Goal: Information Seeking & Learning: Check status

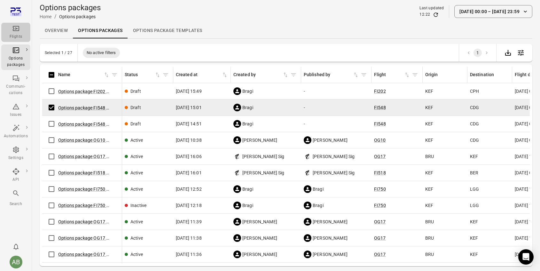
click at [17, 27] on icon "Main navigation" at bounding box center [16, 29] width 8 height 8
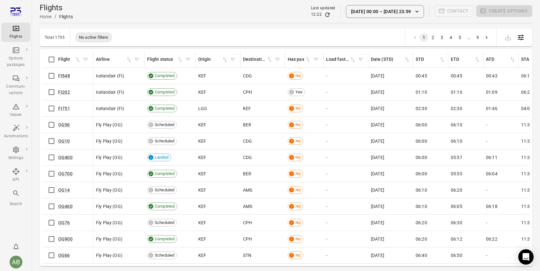
click at [163, 1] on div "Flights Home / Flights Last updated 12:22 [DATE] 00:00 [DATE] 23:59 Contact Cre…" at bounding box center [286, 11] width 493 height 23
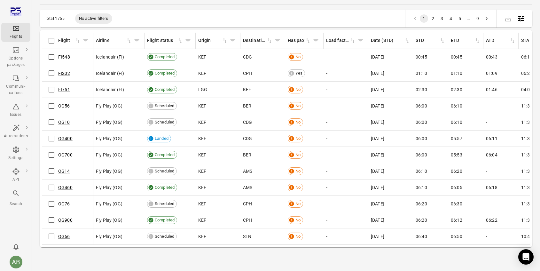
scroll to position [21, 0]
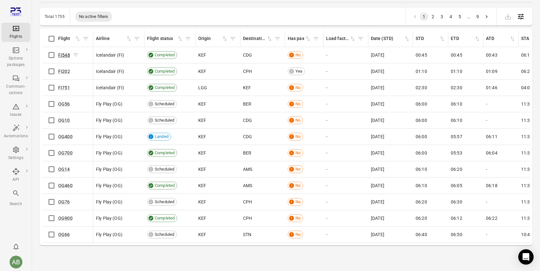
click at [62, 54] on link "FI548" at bounding box center [64, 54] width 12 height 5
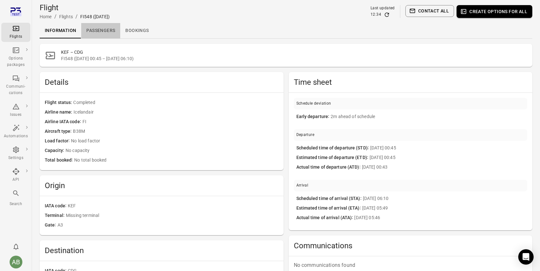
click at [102, 31] on link "Passengers" at bounding box center [100, 30] width 39 height 15
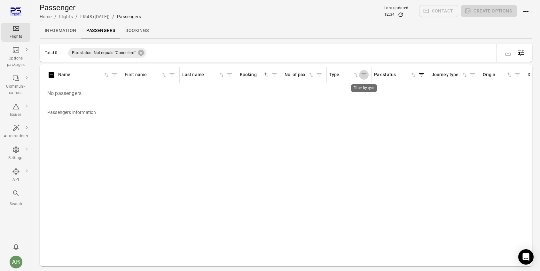
click at [364, 75] on icon "Filter by type" at bounding box center [364, 74] width 5 height 3
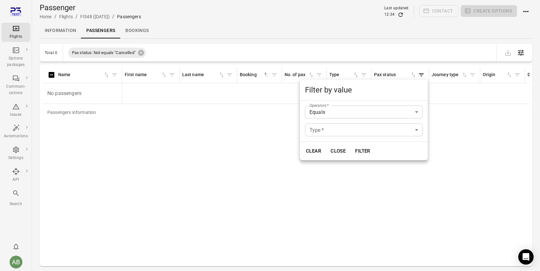
click at [364, 75] on div at bounding box center [270, 135] width 540 height 271
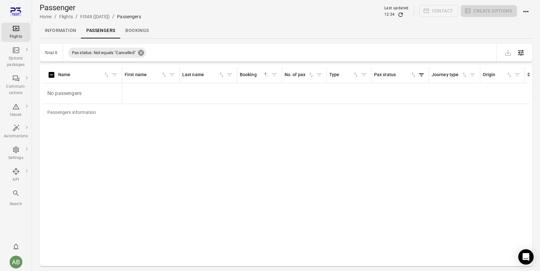
click at [141, 52] on icon at bounding box center [141, 53] width 6 height 6
click at [201, 14] on div "Passenger Home / Flights / FI548 ([DATE]) / Passengers Last updated 12:34 Conta…" at bounding box center [286, 12] width 493 height 18
click at [63, 19] on link "Flights" at bounding box center [66, 16] width 14 height 5
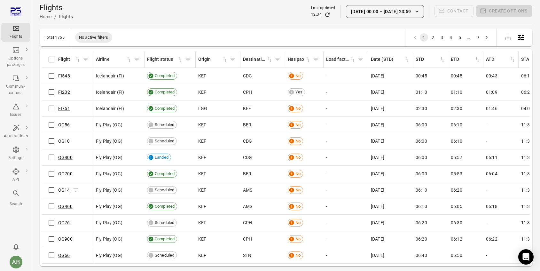
click at [63, 189] on link "OG14" at bounding box center [64, 189] width 12 height 5
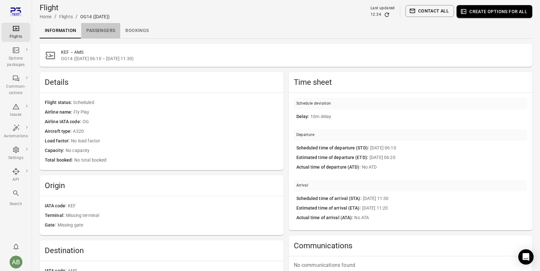
click at [102, 31] on link "Passengers" at bounding box center [100, 30] width 39 height 15
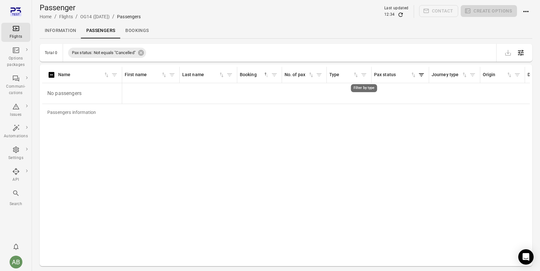
click at [364, 74] on icon "Filter by type" at bounding box center [364, 75] width 6 height 6
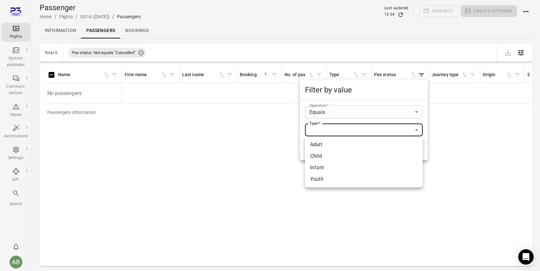
click at [417, 128] on body "Flights Options packages Communi-cations Issues Automations Settings API Search…" at bounding box center [270, 146] width 540 height 292
click at [261, 165] on div at bounding box center [270, 135] width 540 height 271
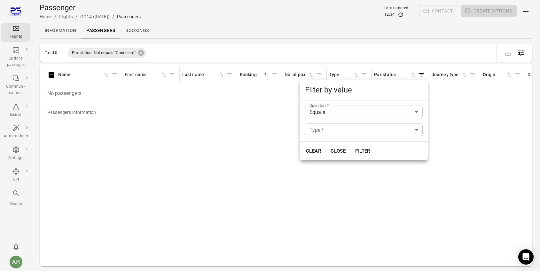
click at [390, 30] on div at bounding box center [270, 135] width 540 height 271
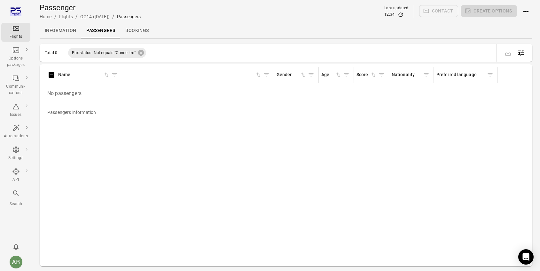
scroll to position [0, 78]
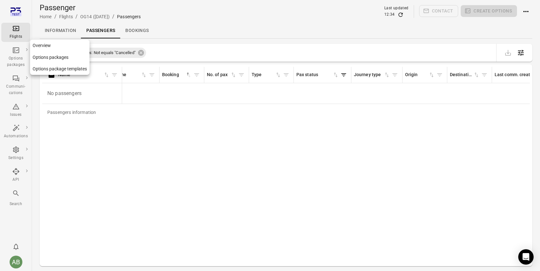
click at [16, 58] on div "Options packages" at bounding box center [16, 61] width 24 height 13
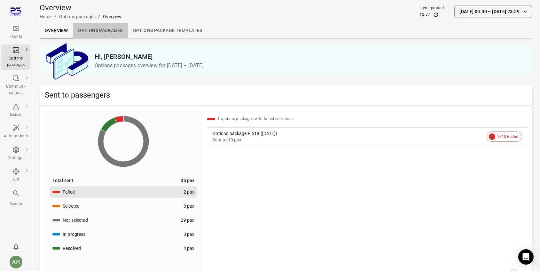
click at [95, 29] on link "Options packages" at bounding box center [100, 30] width 55 height 15
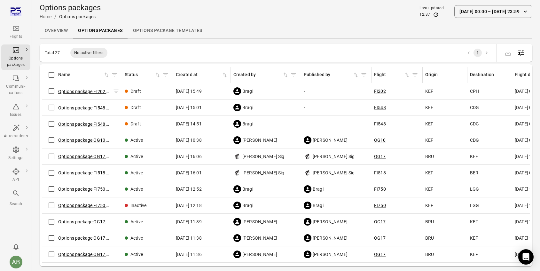
click at [78, 91] on button "Options package FI202 ([DATE])" at bounding box center [84, 91] width 52 height 6
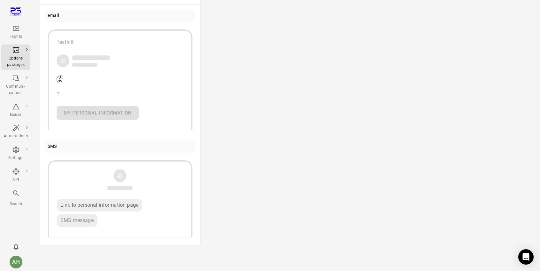
scroll to position [298, 0]
click at [16, 111] on div "Issues" at bounding box center [16, 110] width 24 height 15
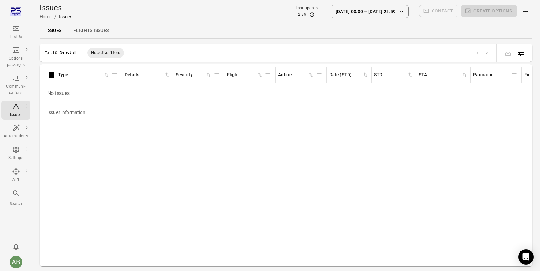
click at [89, 30] on link "Flights issues" at bounding box center [91, 30] width 46 height 15
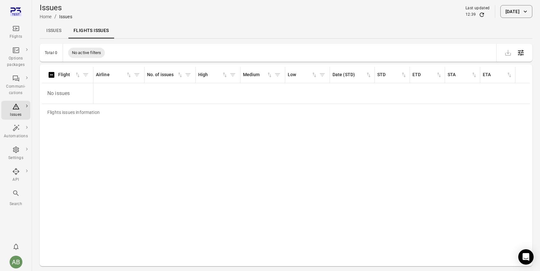
click at [52, 27] on link "Issues" at bounding box center [54, 30] width 29 height 15
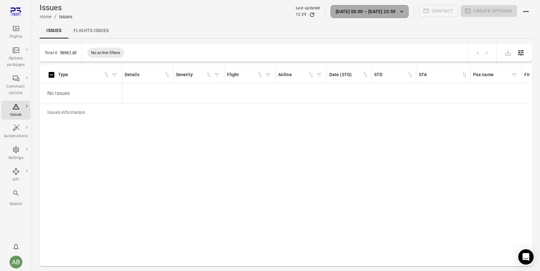
click at [385, 11] on button "[DATE] 00:00 – [DATE] 23:59" at bounding box center [370, 11] width 78 height 13
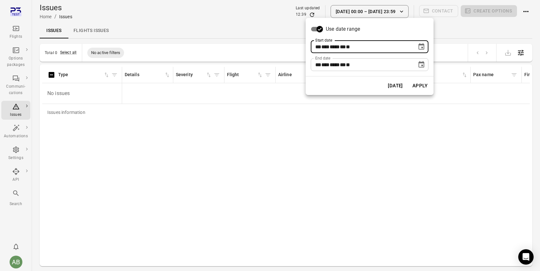
click at [327, 45] on span "***" at bounding box center [325, 46] width 8 height 5
type input "**********"
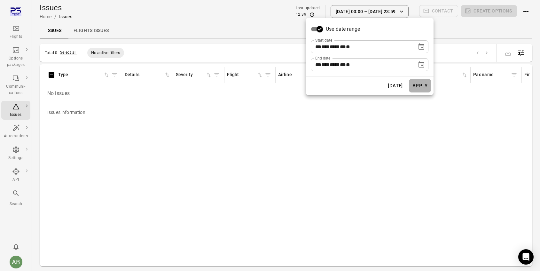
click at [424, 84] on button "Apply" at bounding box center [420, 85] width 22 height 13
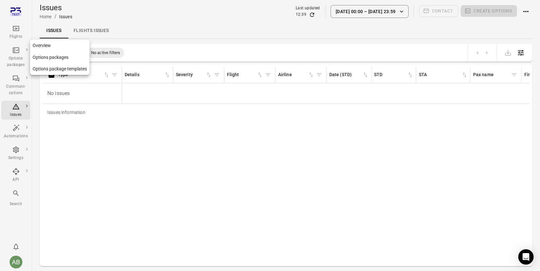
click at [16, 54] on icon "Main navigation" at bounding box center [16, 50] width 8 height 8
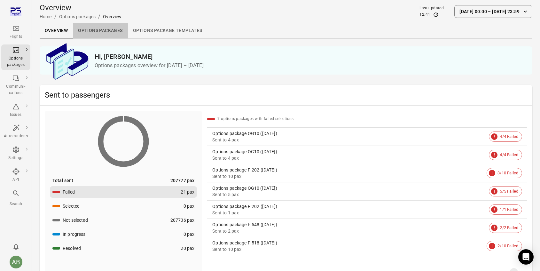
click at [93, 32] on link "Options packages" at bounding box center [100, 30] width 55 height 15
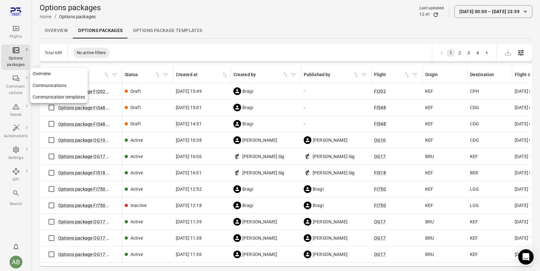
click at [13, 80] on icon "Main navigation" at bounding box center [16, 78] width 6 height 6
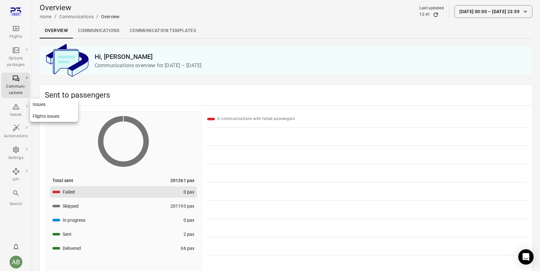
click at [18, 113] on div "Issues" at bounding box center [16, 115] width 24 height 6
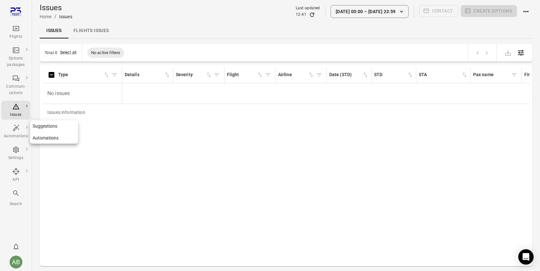
click at [17, 134] on div "Automations" at bounding box center [16, 136] width 24 height 6
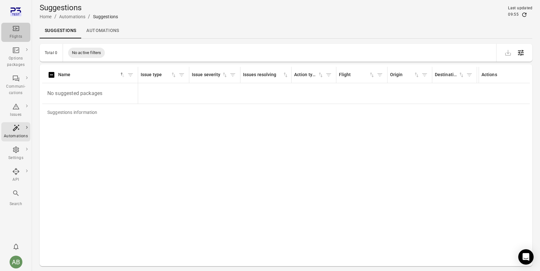
click at [17, 34] on div "Flights" at bounding box center [16, 37] width 24 height 6
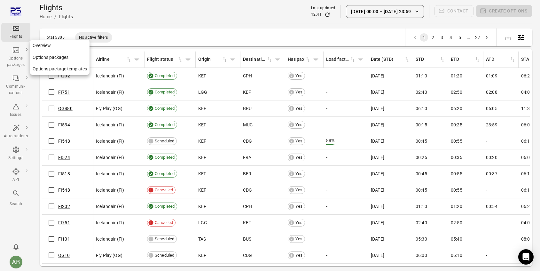
click at [19, 59] on div "Options packages" at bounding box center [16, 61] width 24 height 13
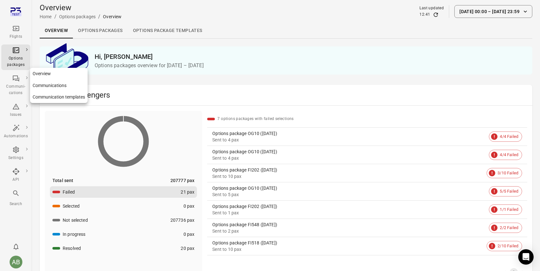
click at [15, 85] on div "Communi-cations" at bounding box center [16, 89] width 24 height 13
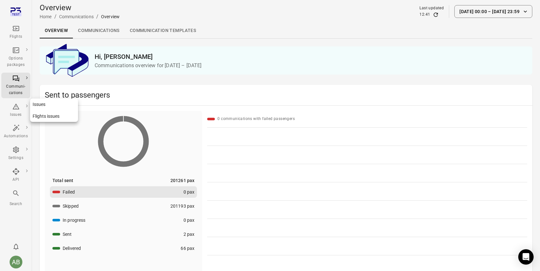
click at [16, 108] on icon "Main navigation" at bounding box center [16, 107] width 8 height 8
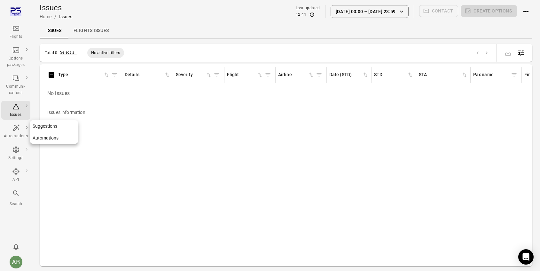
click at [17, 130] on icon "Main navigation" at bounding box center [16, 128] width 8 height 8
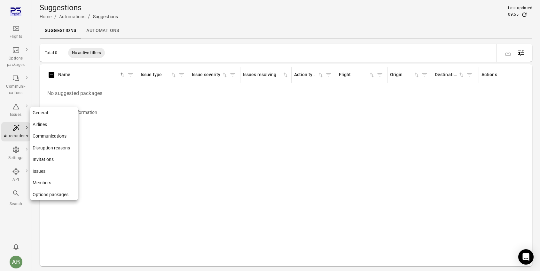
click at [15, 151] on icon "Main navigation" at bounding box center [16, 149] width 6 height 6
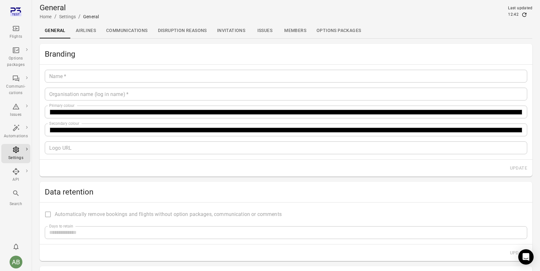
type input "*******"
type input "**********"
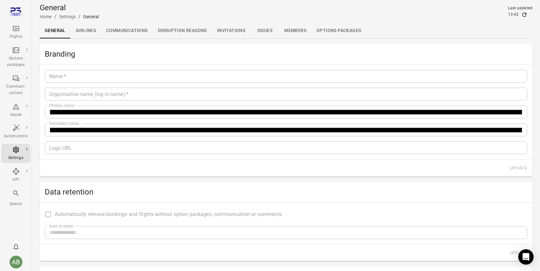
type input "**"
type input "*********"
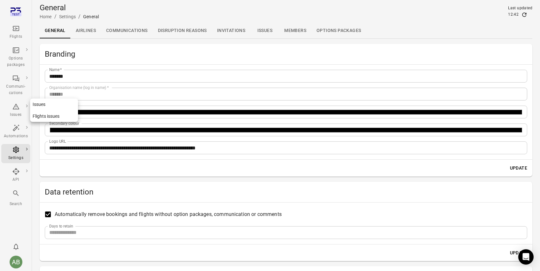
click at [16, 108] on icon "Main navigation" at bounding box center [15, 107] width 7 height 6
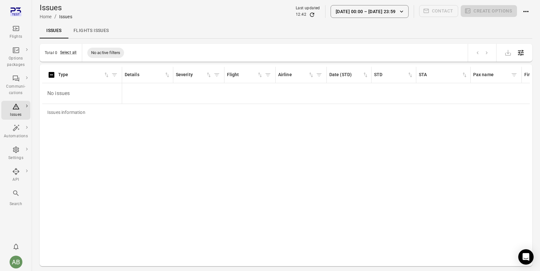
click at [85, 32] on link "Flights issues" at bounding box center [91, 30] width 46 height 15
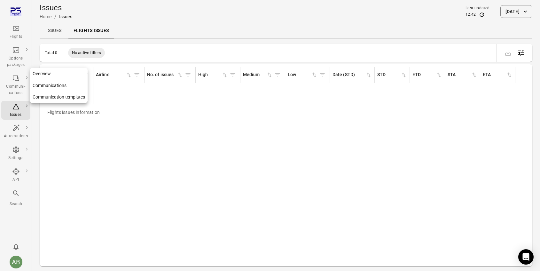
click at [14, 91] on div "Communi-cations" at bounding box center [16, 89] width 24 height 13
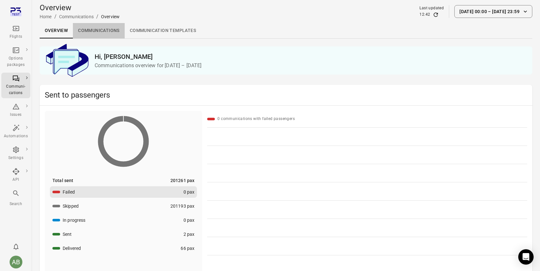
click at [96, 28] on link "Communications" at bounding box center [99, 30] width 52 height 15
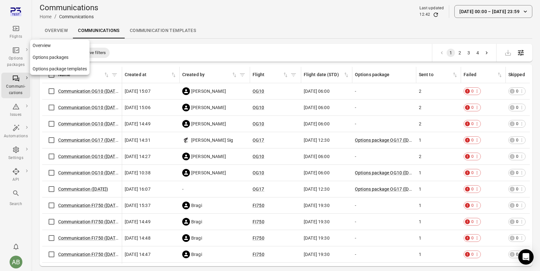
click at [13, 56] on div "Options packages" at bounding box center [16, 61] width 24 height 13
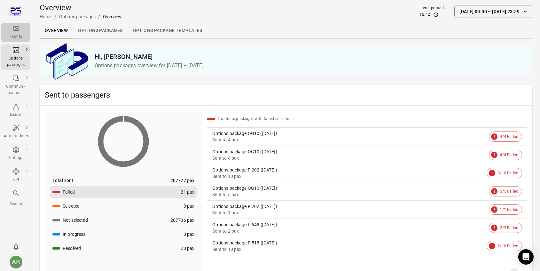
click at [15, 31] on icon "Main navigation" at bounding box center [16, 28] width 6 height 5
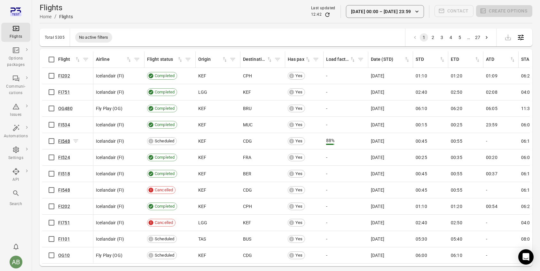
click at [66, 140] on link "FI548" at bounding box center [64, 140] width 12 height 5
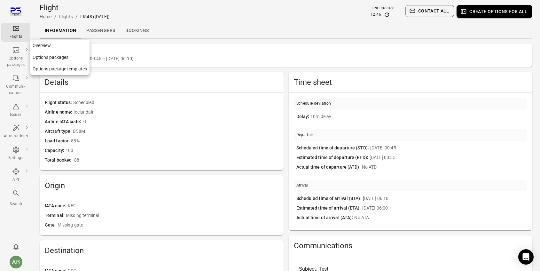
click at [16, 54] on div "Options packages" at bounding box center [16, 57] width 24 height 22
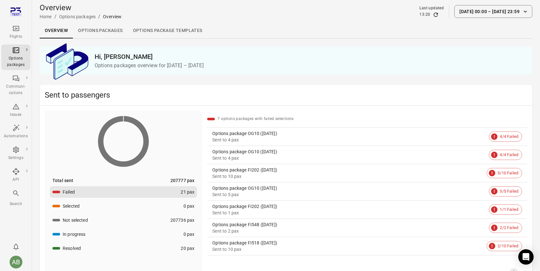
click at [94, 29] on link "Options packages" at bounding box center [100, 30] width 55 height 15
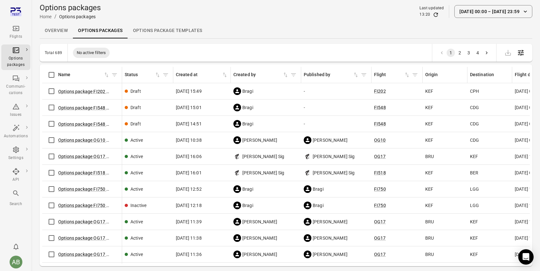
click at [74, 160] on div "Options package OG17 ([DATE])" at bounding box center [82, 156] width 74 height 13
click at [74, 155] on link "Options package OG17 ([DATE])" at bounding box center [90, 156] width 65 height 5
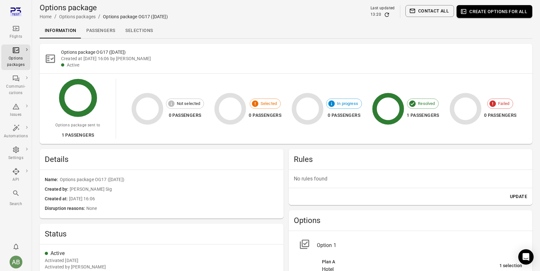
click at [140, 33] on link "Selections" at bounding box center [139, 30] width 38 height 15
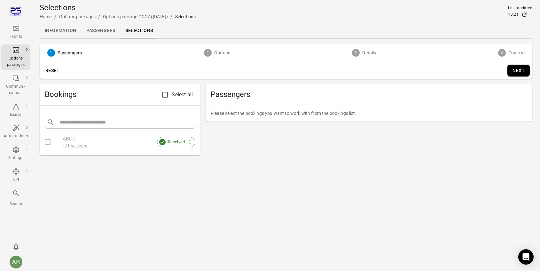
click at [100, 31] on link "Passengers" at bounding box center [100, 30] width 39 height 15
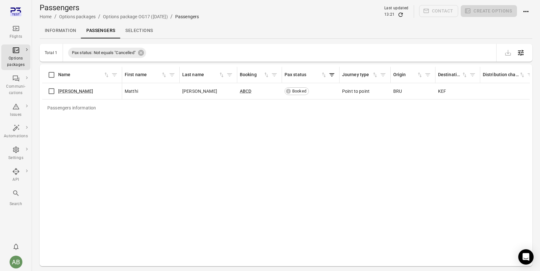
click at [62, 30] on link "Information" at bounding box center [61, 30] width 42 height 15
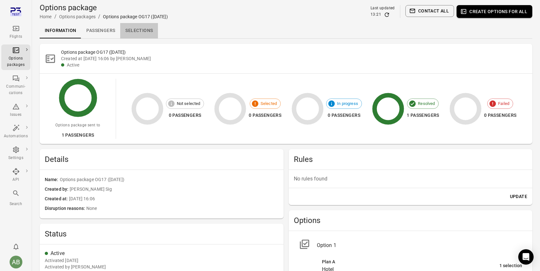
click at [141, 32] on link "Selections" at bounding box center [139, 30] width 38 height 15
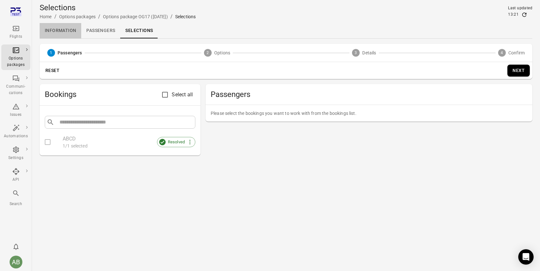
click at [57, 32] on link "Information" at bounding box center [61, 30] width 42 height 15
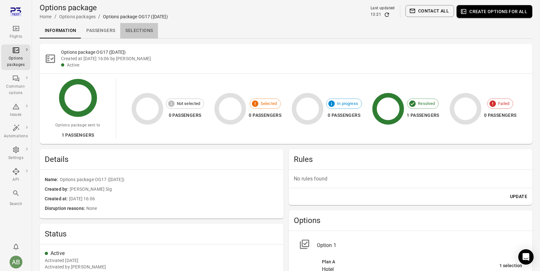
click at [141, 31] on link "Selections" at bounding box center [139, 30] width 38 height 15
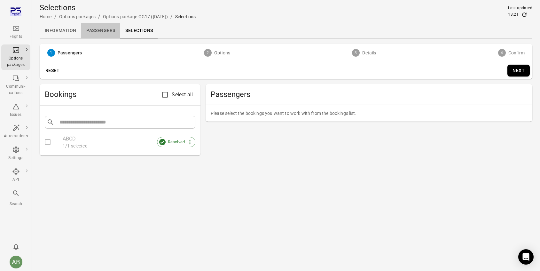
click at [102, 30] on link "Passengers" at bounding box center [100, 30] width 39 height 15
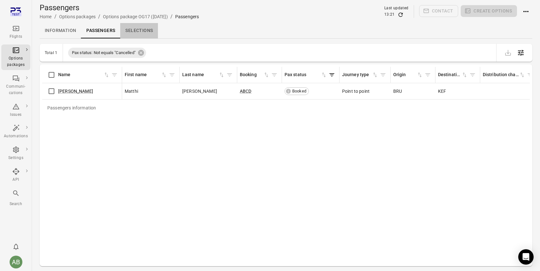
click at [139, 31] on link "Selections" at bounding box center [139, 30] width 38 height 15
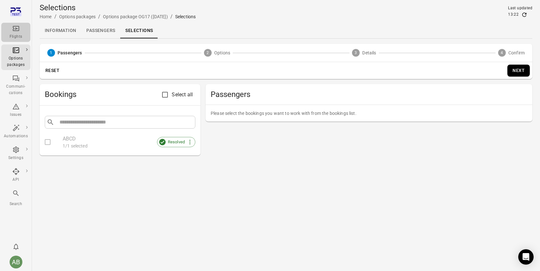
click at [13, 26] on icon "Main navigation" at bounding box center [16, 29] width 8 height 8
